Goal: Transaction & Acquisition: Download file/media

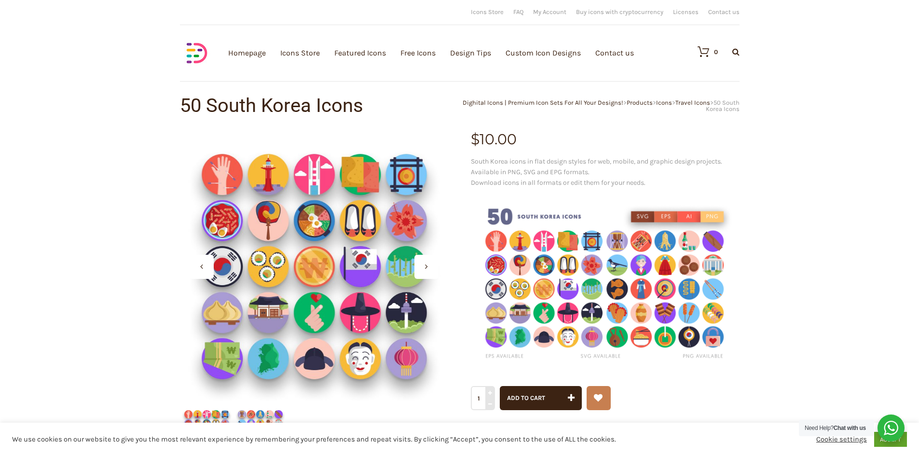
click at [429, 265] on div at bounding box center [427, 267] width 24 height 24
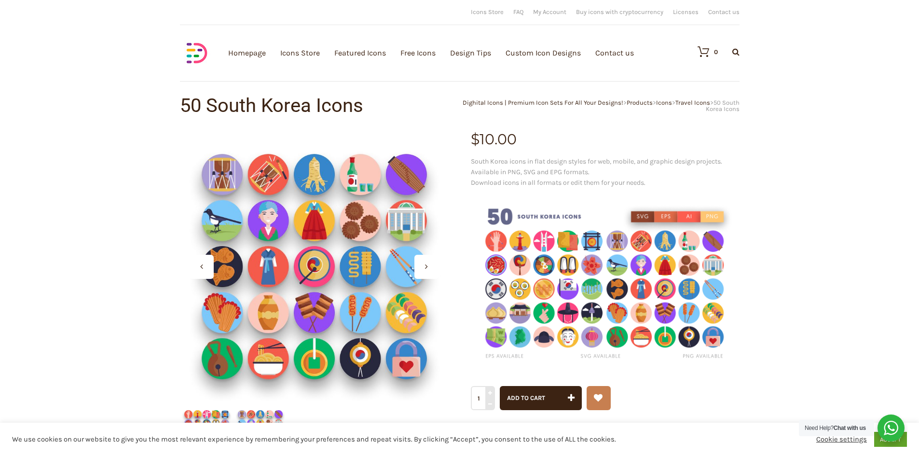
click at [429, 265] on div at bounding box center [427, 267] width 24 height 24
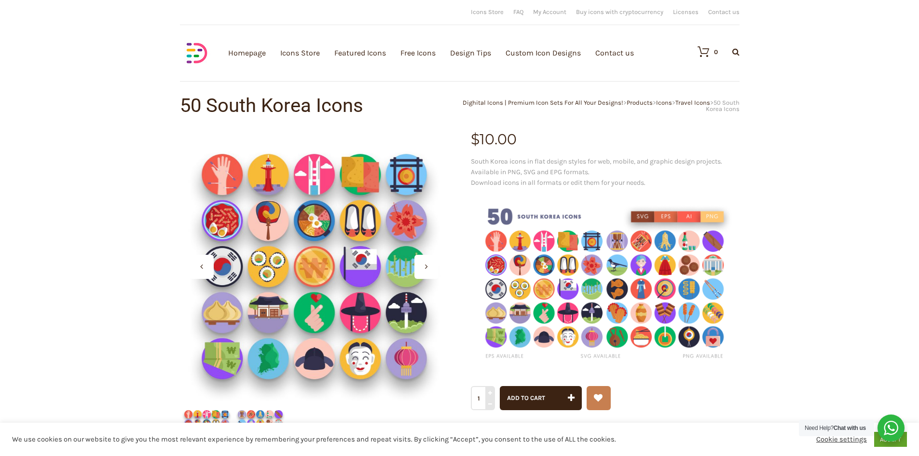
click at [429, 265] on div at bounding box center [427, 267] width 24 height 24
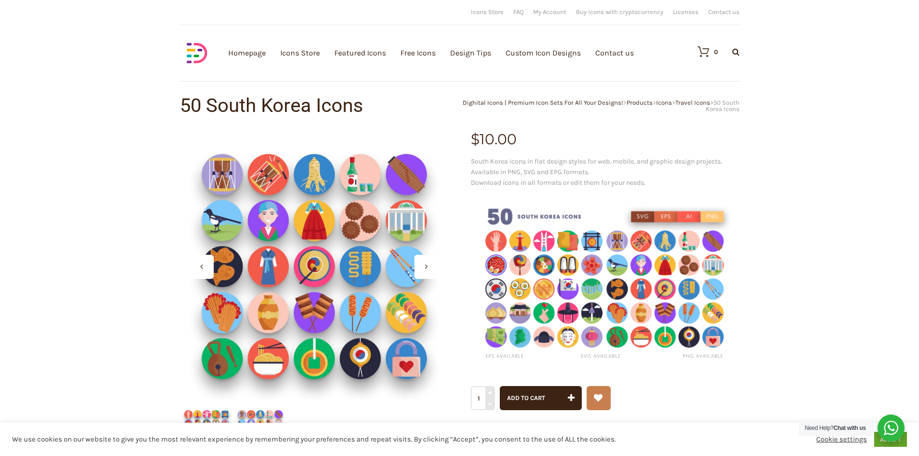
click at [430, 265] on div at bounding box center [427, 267] width 24 height 24
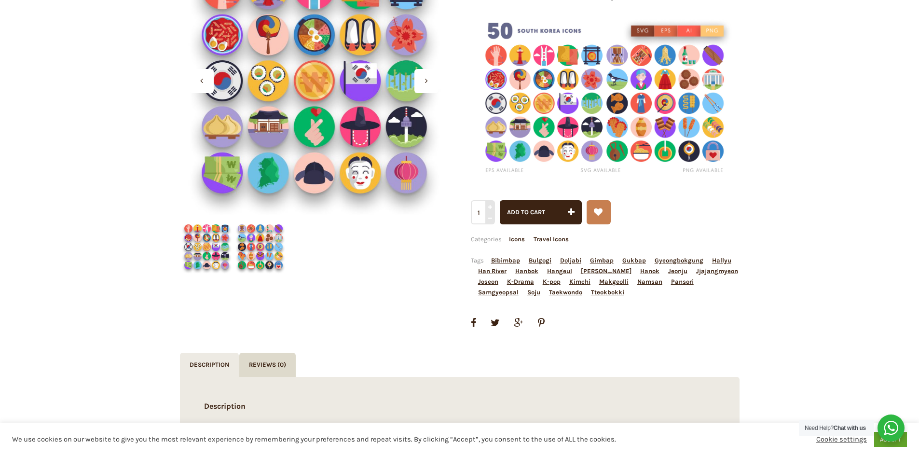
scroll to position [90, 0]
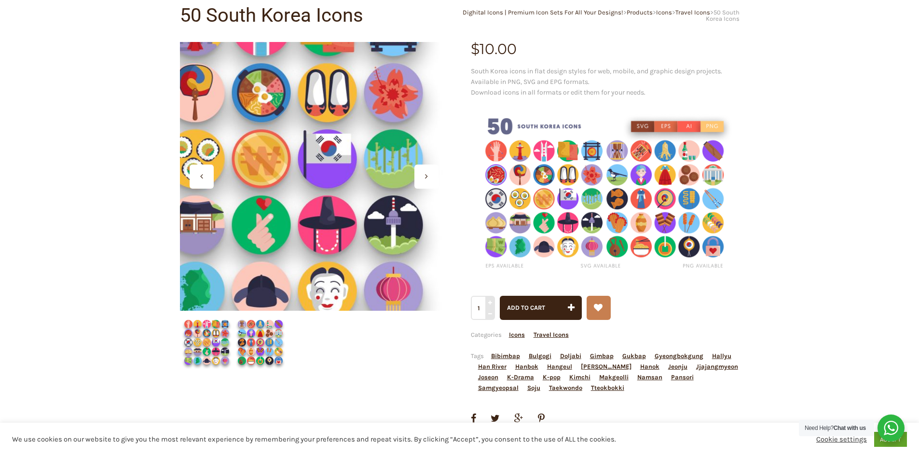
click at [348, 195] on div at bounding box center [314, 176] width 269 height 269
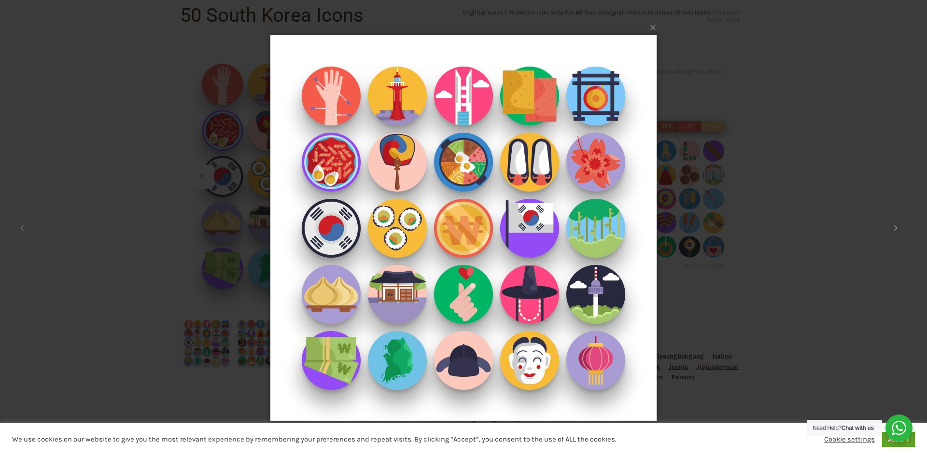
click at [895, 228] on icon at bounding box center [895, 228] width 3 height 10
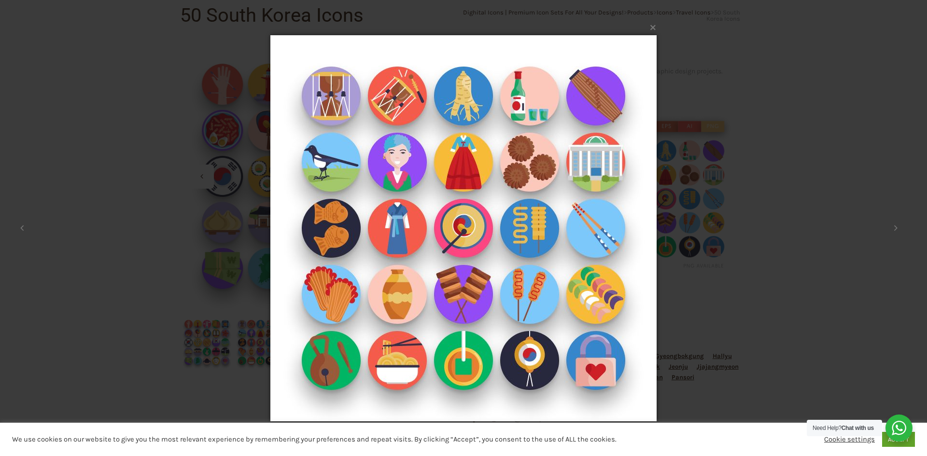
click at [858, 229] on div "× 2 / 2 Loading..." at bounding box center [463, 228] width 927 height 456
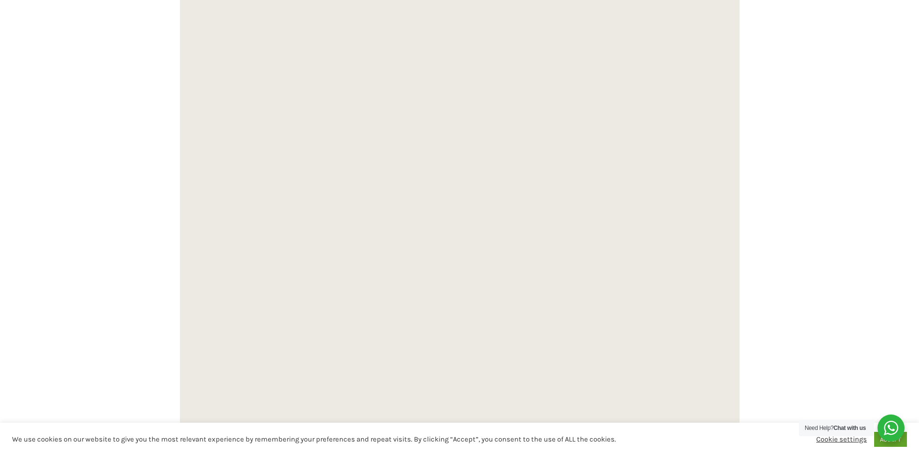
scroll to position [2503, 0]
